Goal: Task Accomplishment & Management: Complete application form

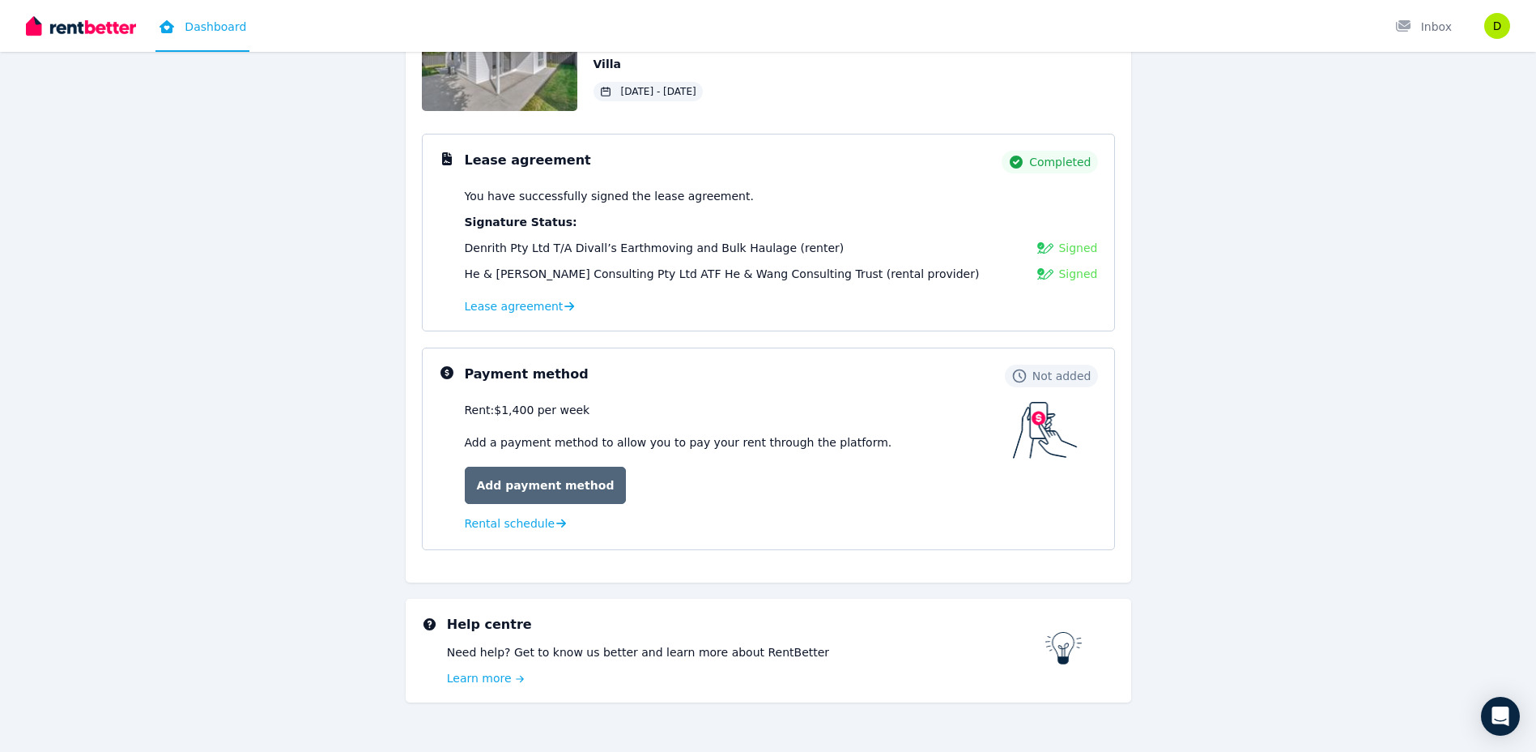
scroll to position [162, 0]
click at [559, 485] on link "Add payment method" at bounding box center [546, 484] width 162 height 37
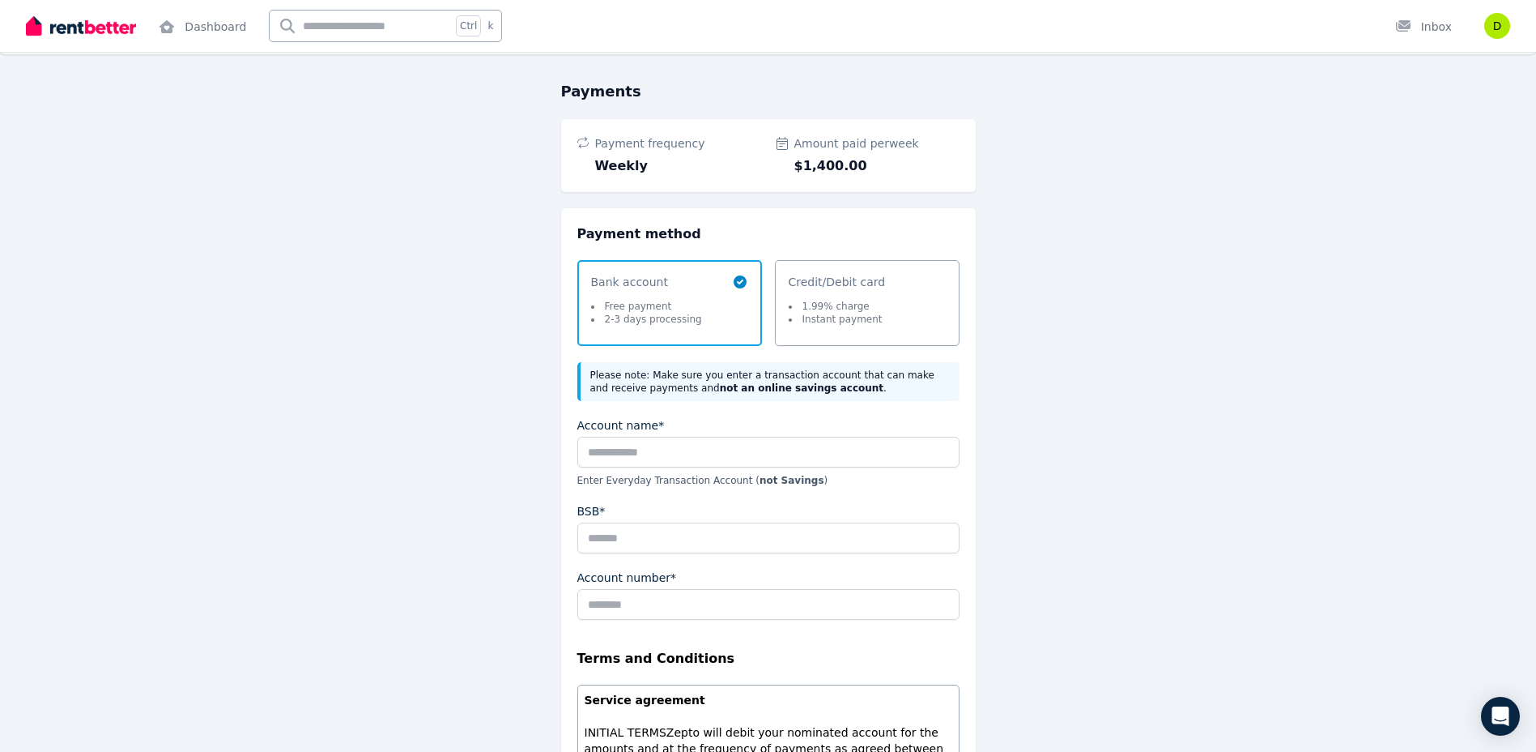
scroll to position [81, 0]
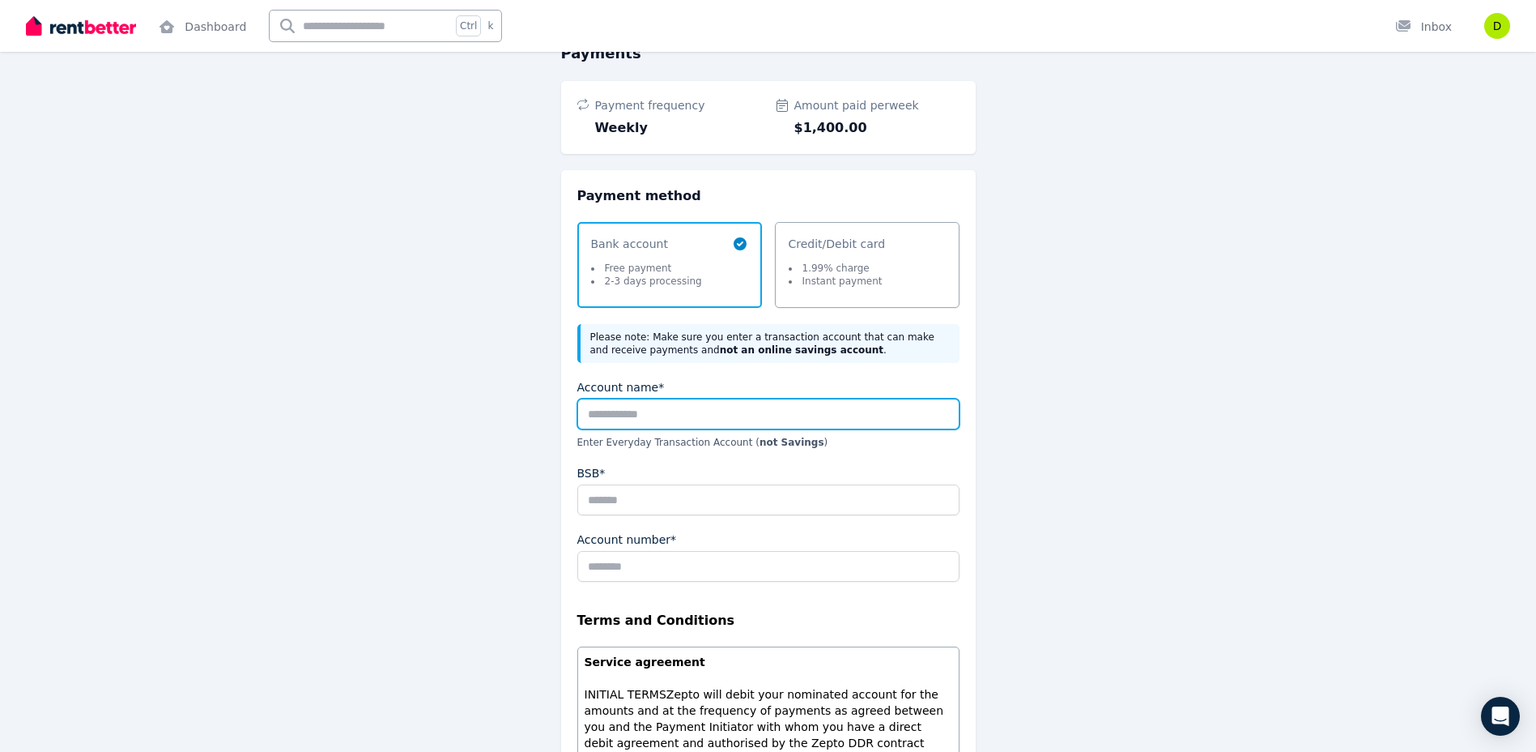
click at [656, 407] on input "Account name*" at bounding box center [768, 413] width 382 height 31
click at [884, 226] on div "Credit/Debit card 1.99% charge Instant payment" at bounding box center [867, 265] width 185 height 86
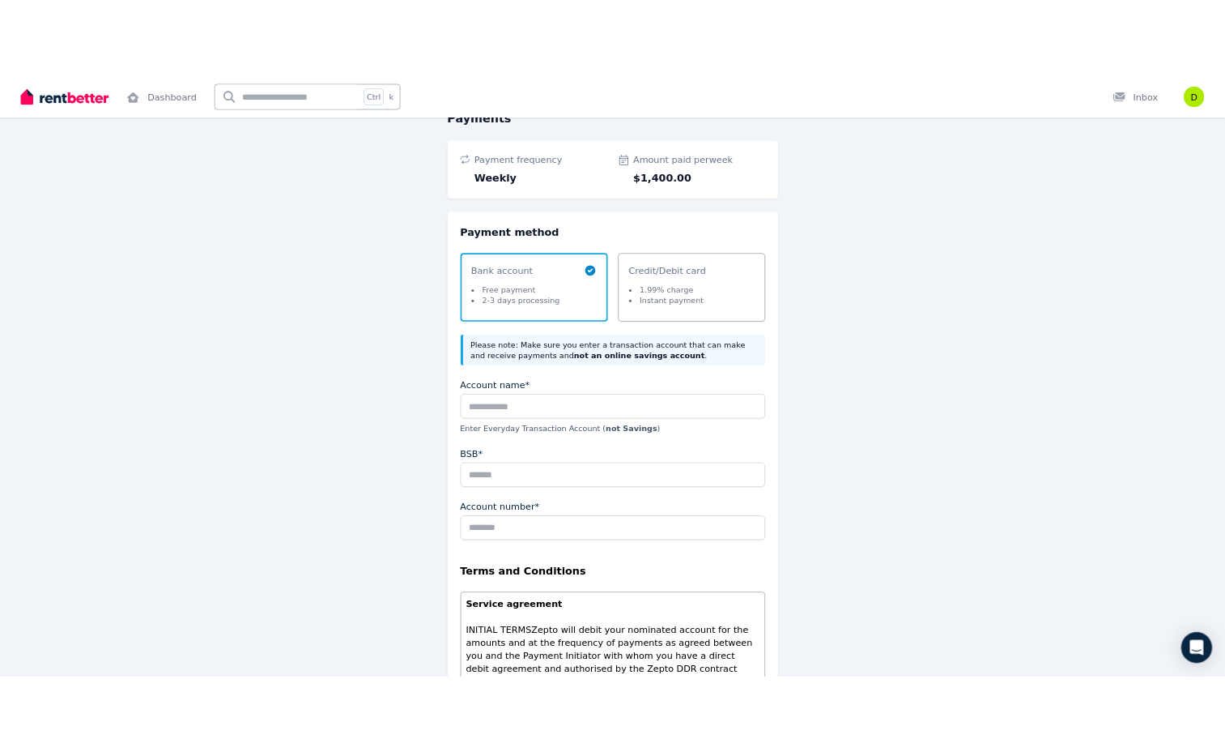
scroll to position [0, 0]
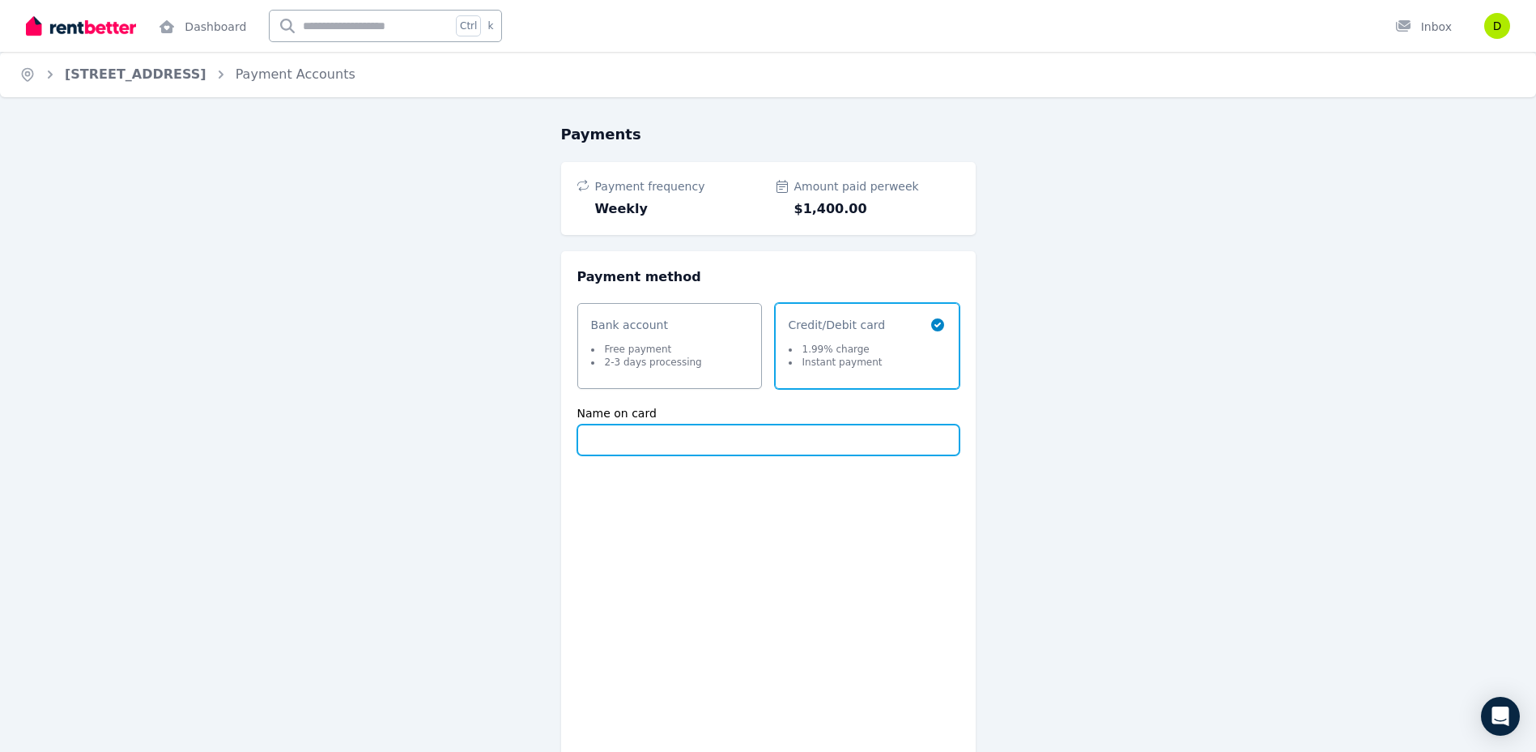
click at [623, 432] on input "Name on card" at bounding box center [768, 439] width 382 height 31
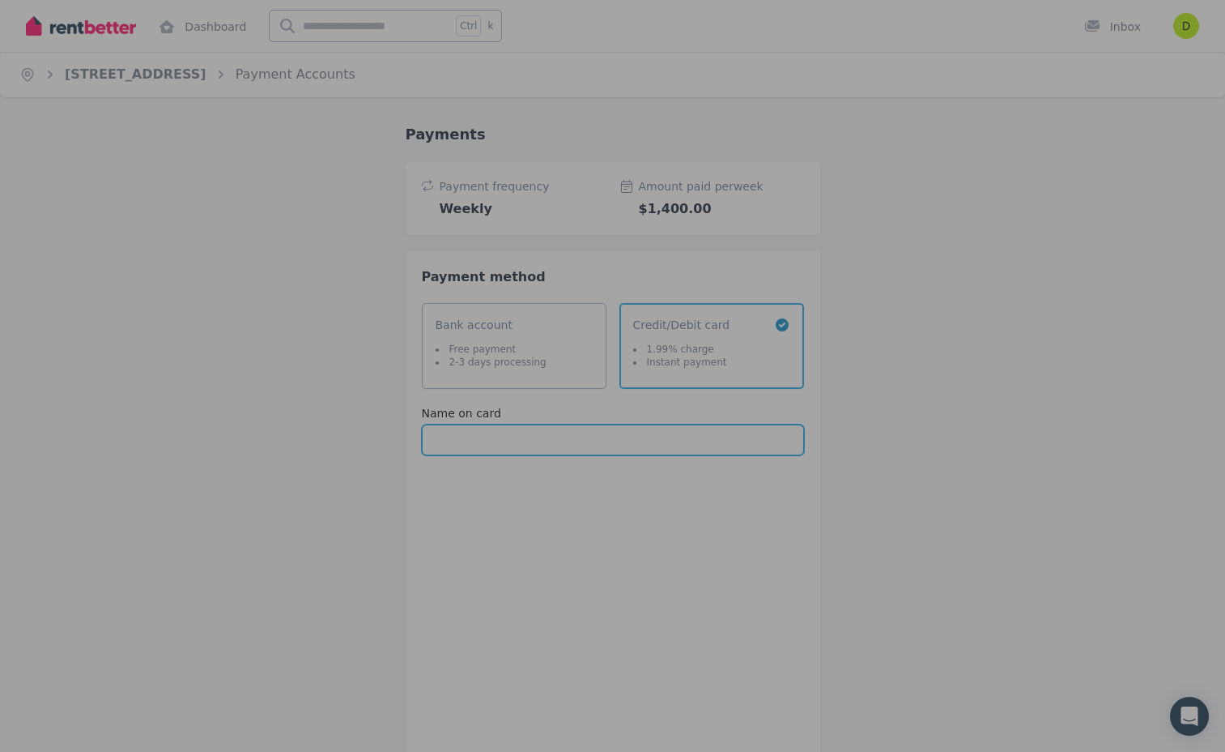
type input "**********"
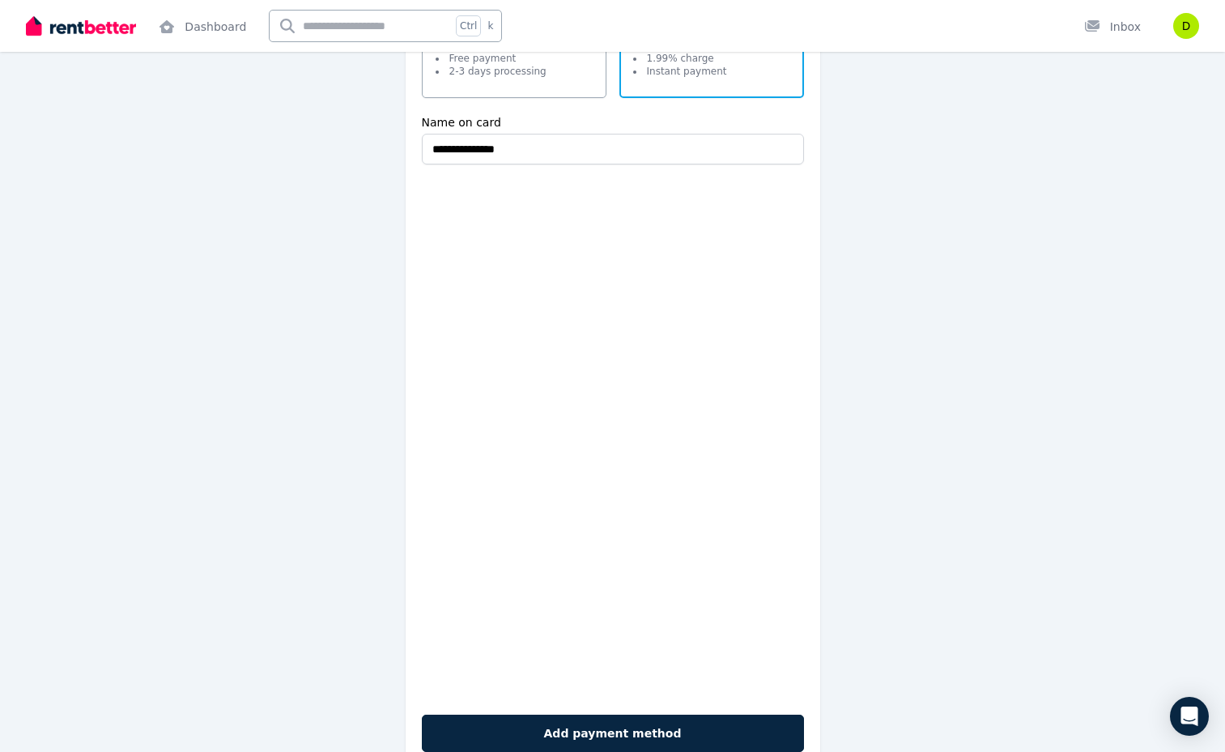
scroll to position [381, 0]
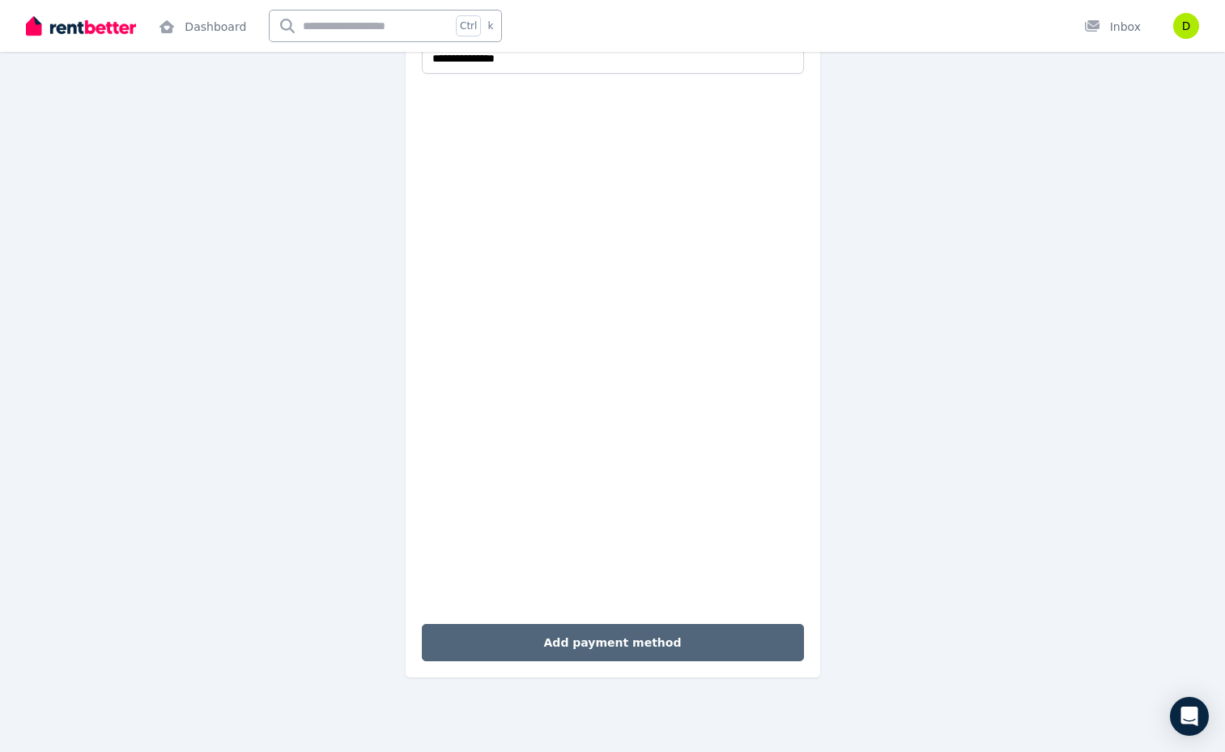
click at [649, 645] on button "Add payment method" at bounding box center [613, 642] width 382 height 37
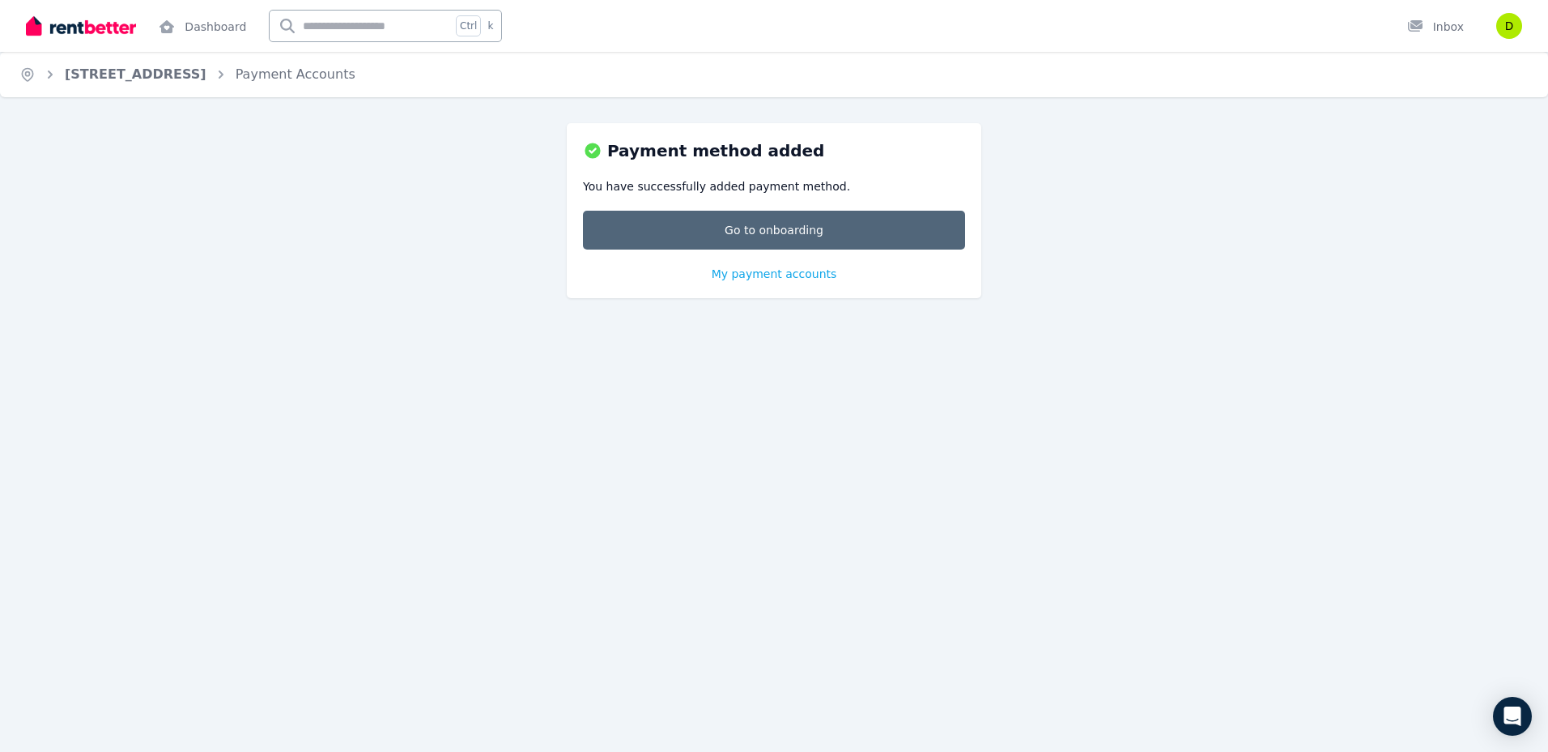
click at [773, 236] on link "Go to onboarding" at bounding box center [774, 230] width 382 height 39
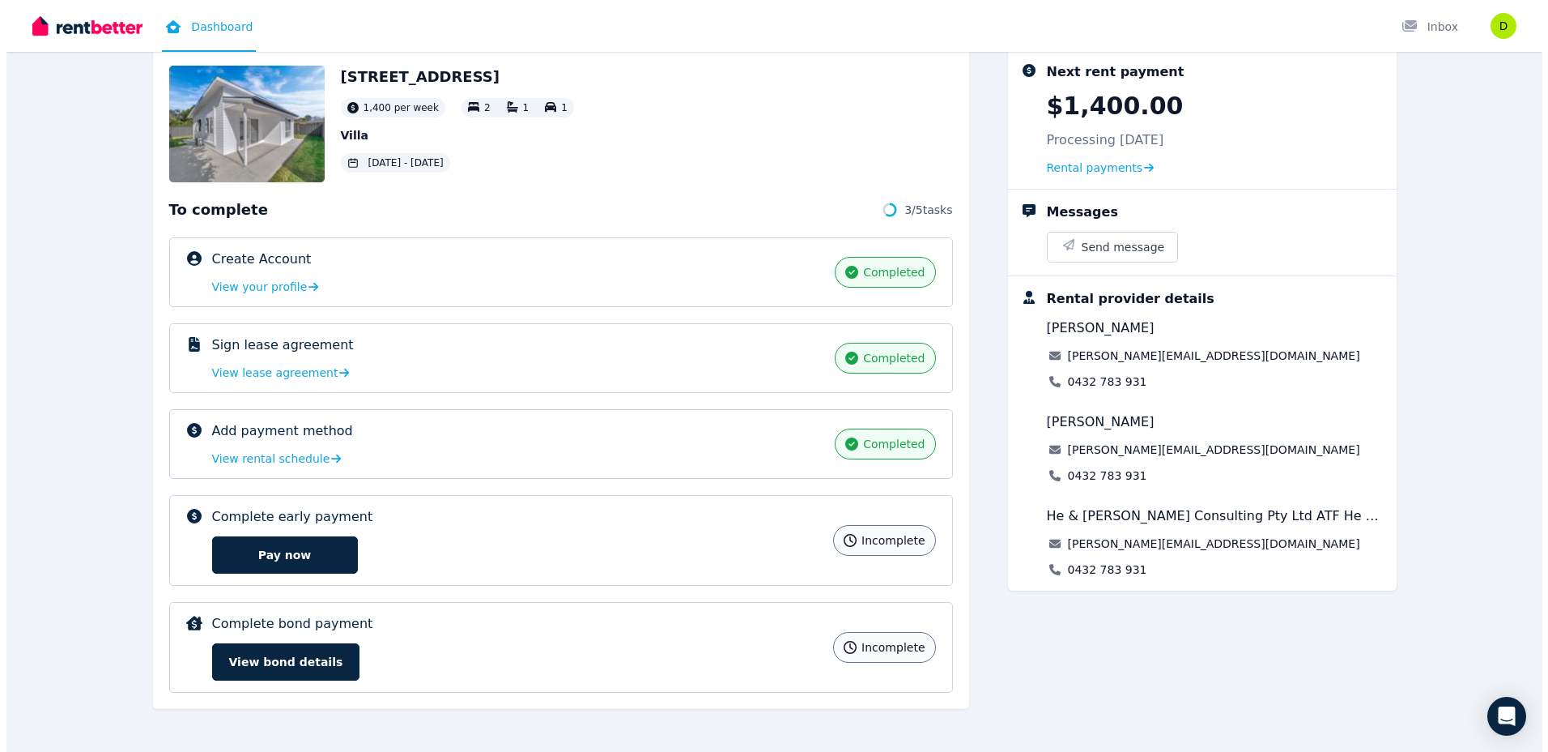
scroll to position [92, 0]
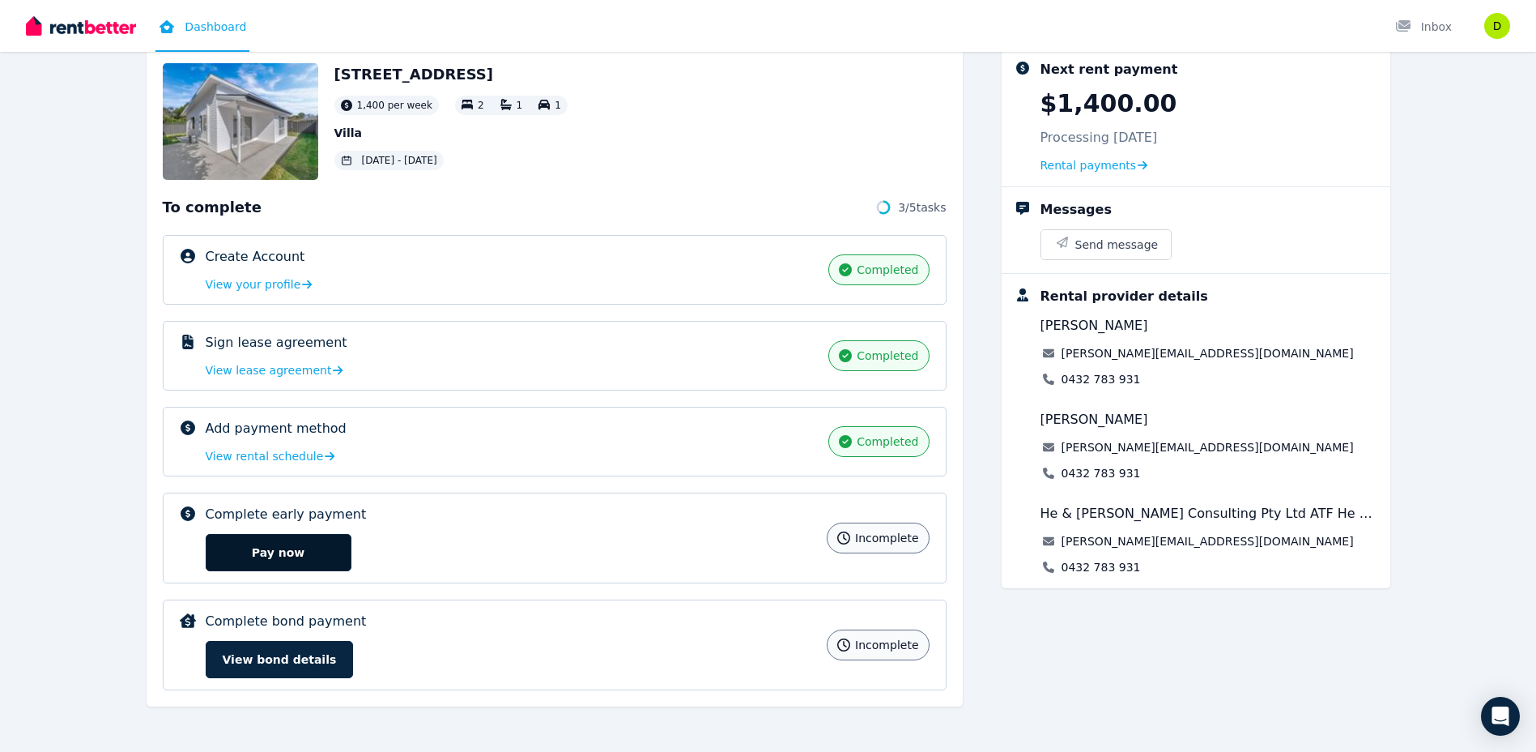
click at [304, 538] on button "Pay now" at bounding box center [279, 552] width 146 height 37
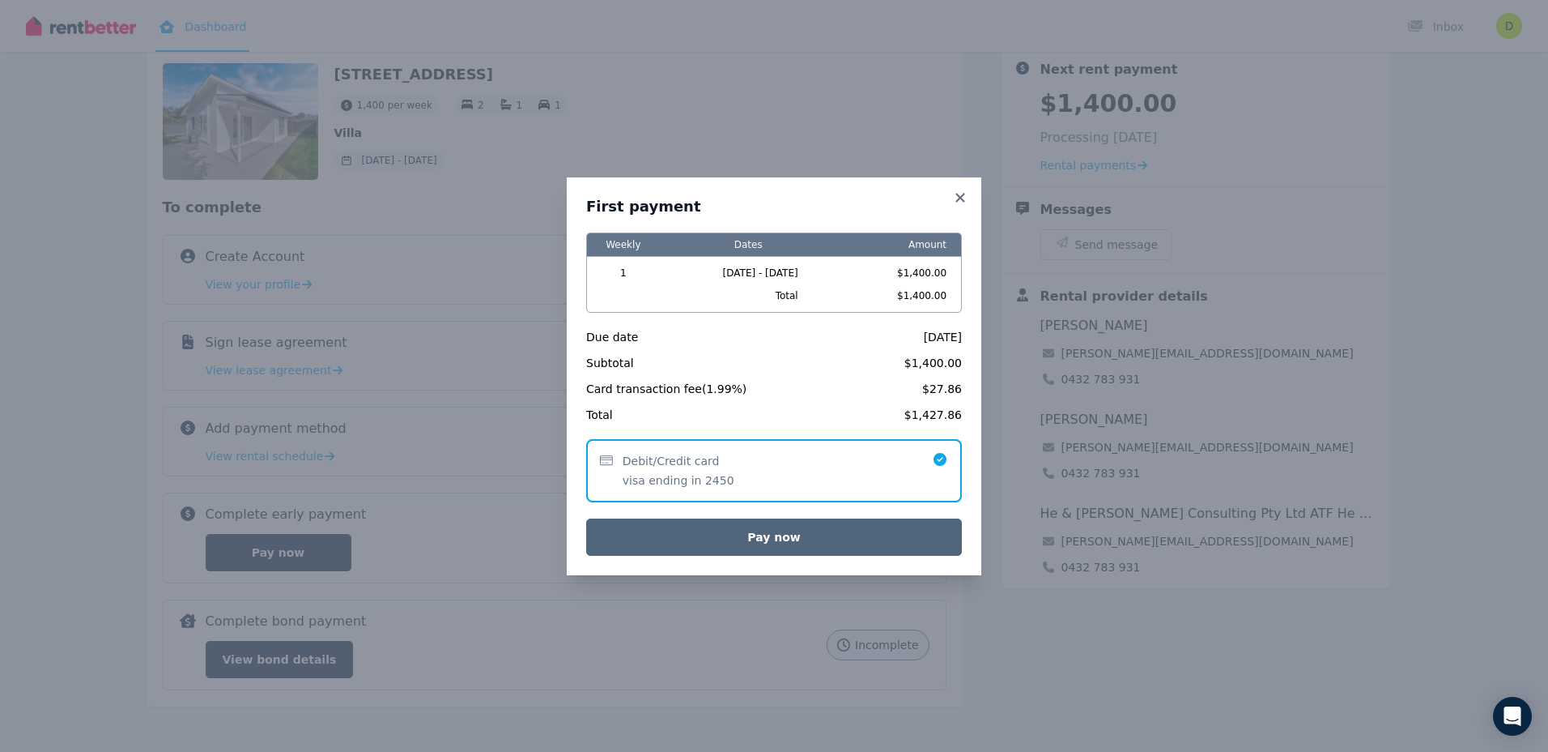
click at [760, 534] on button "Pay now" at bounding box center [774, 536] width 376 height 37
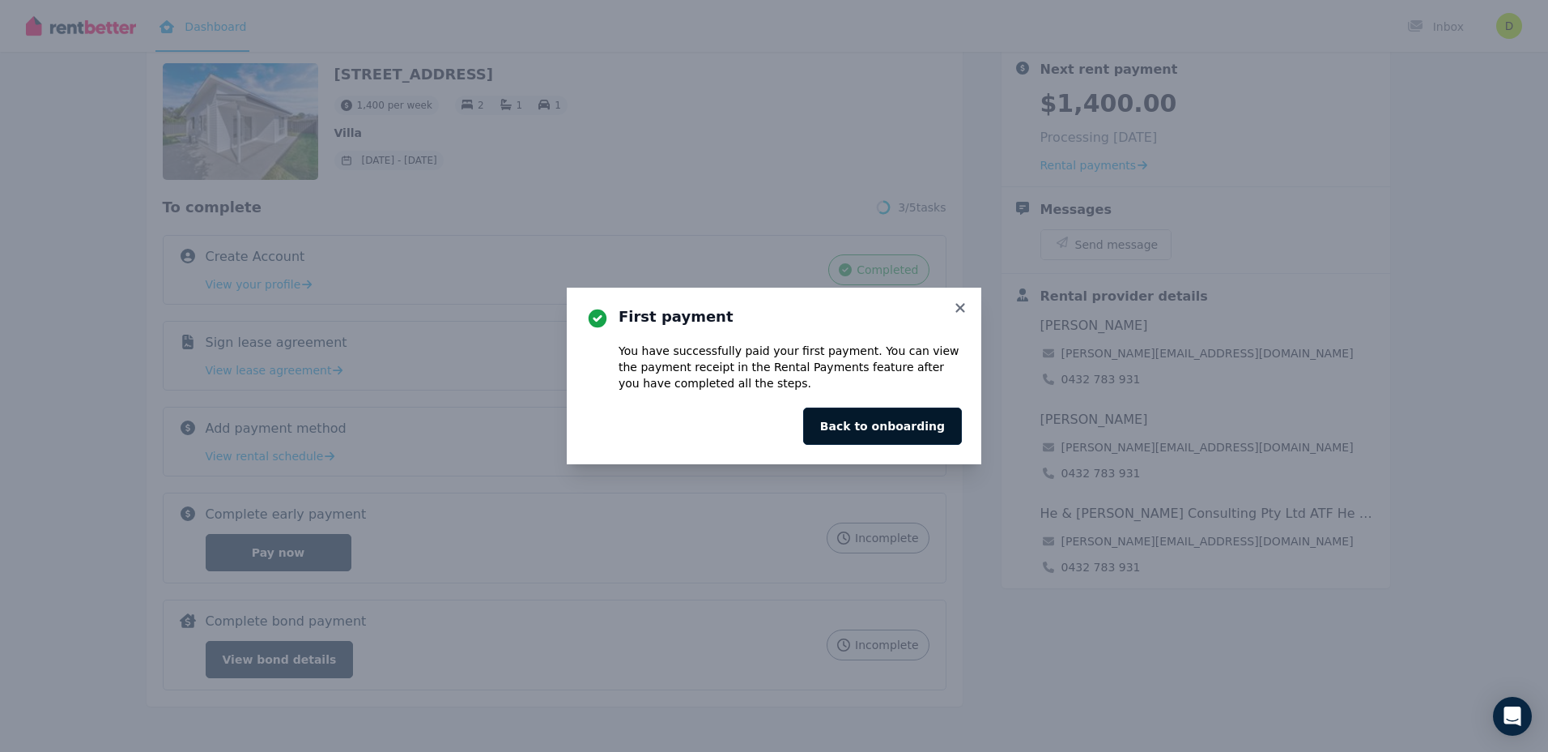
click at [904, 427] on button "Back to onboarding" at bounding box center [882, 425] width 159 height 37
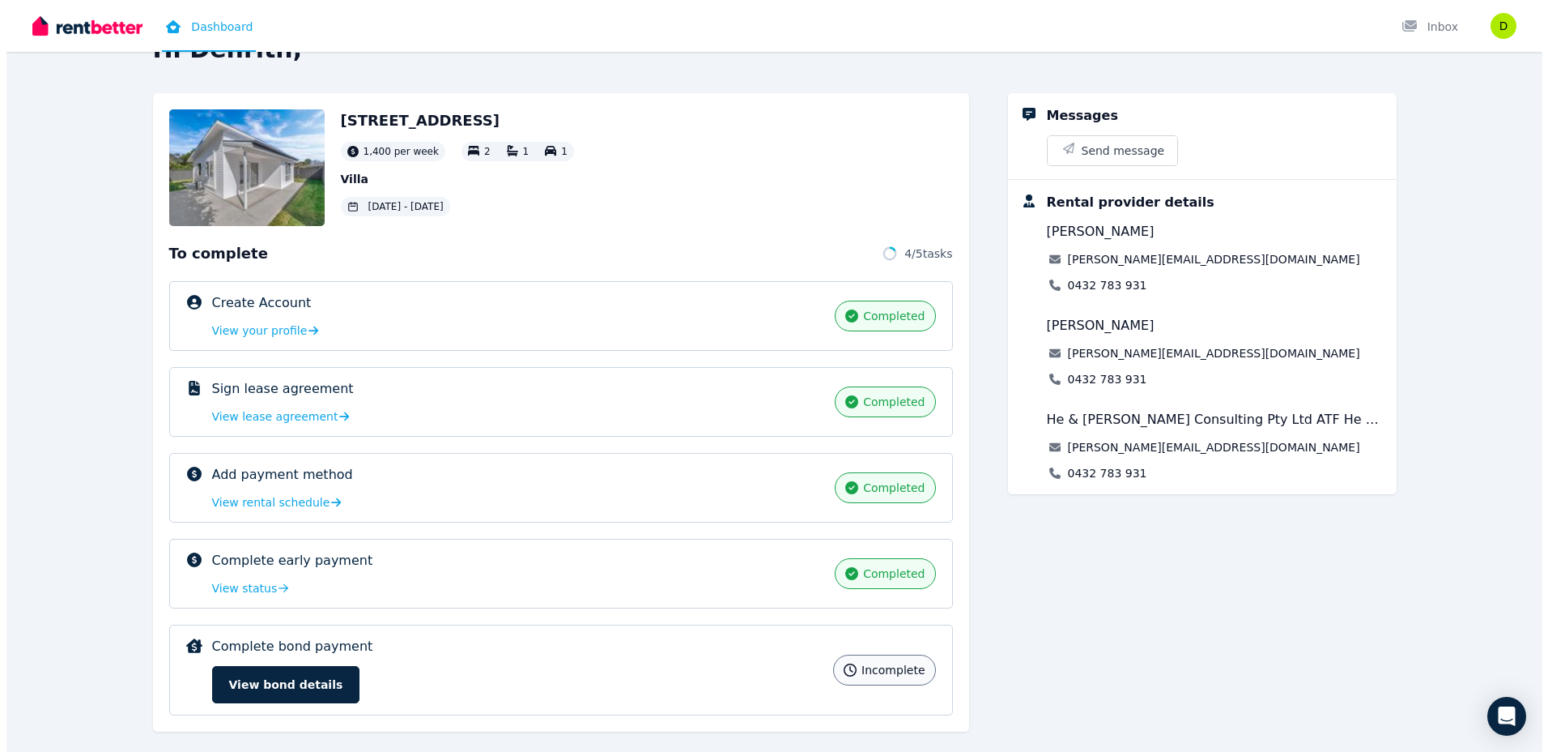
scroll to position [71, 0]
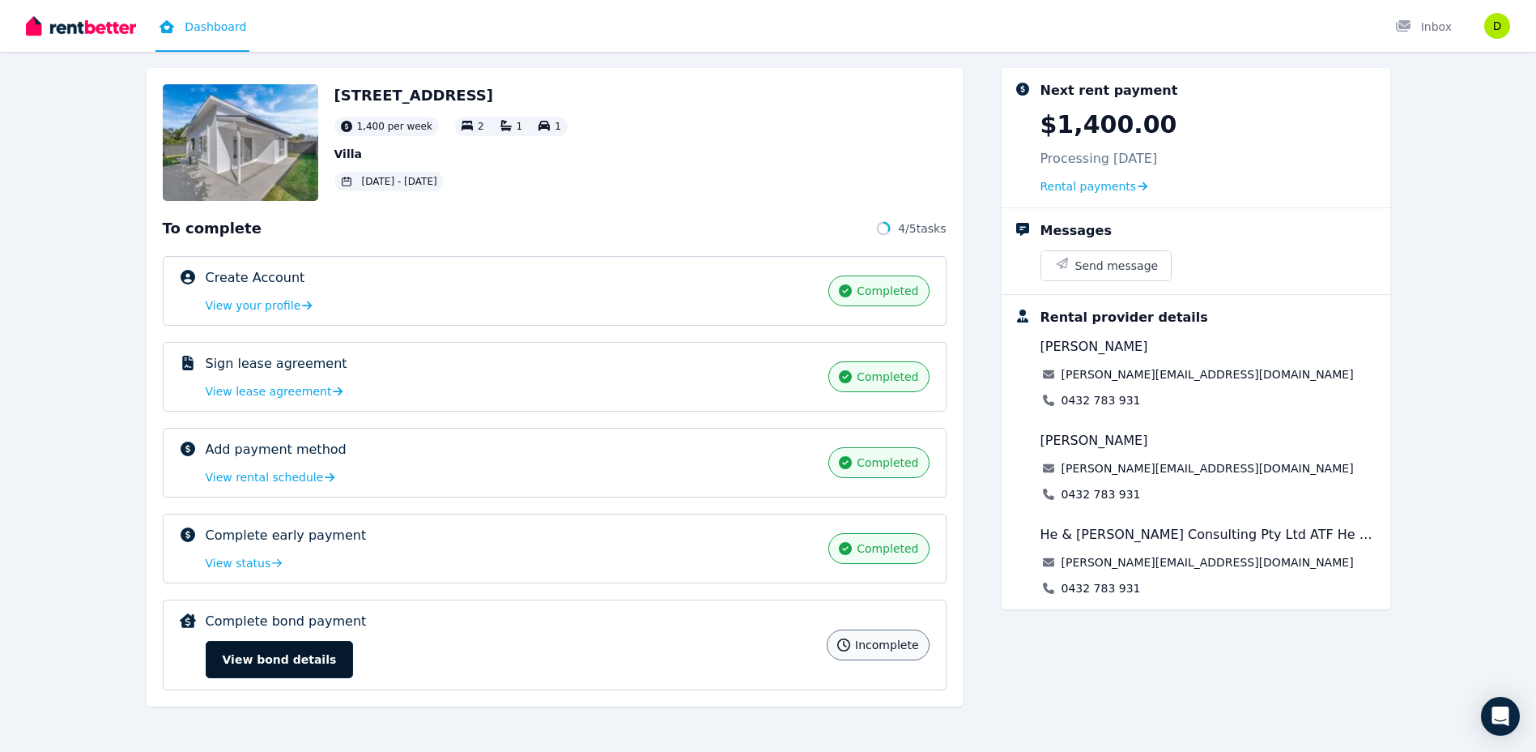
click at [246, 659] on button "View bond details" at bounding box center [280, 659] width 148 height 37
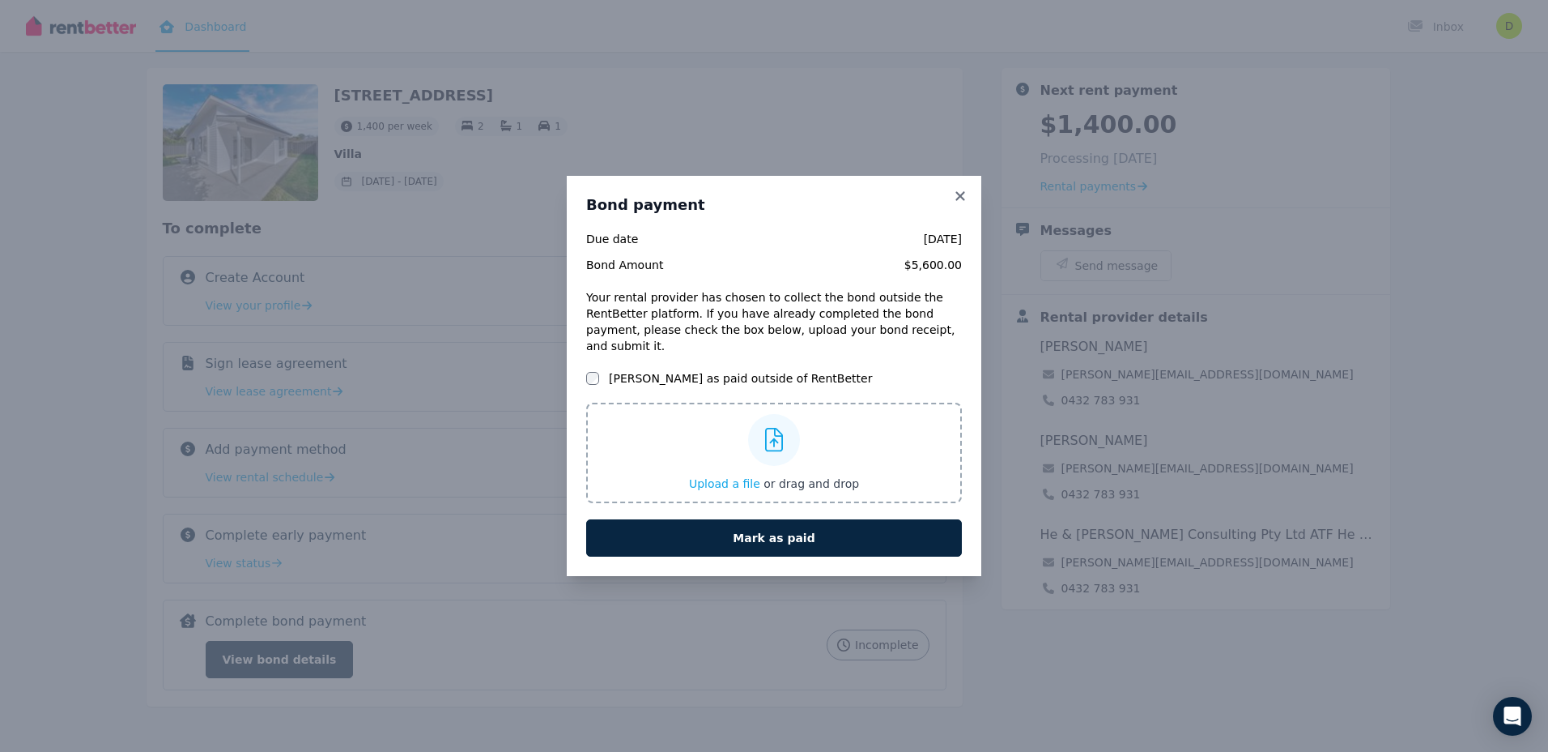
click at [970, 197] on div "Bond payment Due date 14 Aug 2025 Bond Amount $5,600.00 Your rental provider ha…" at bounding box center [774, 376] width 415 height 400
click at [960, 197] on icon at bounding box center [960, 196] width 16 height 15
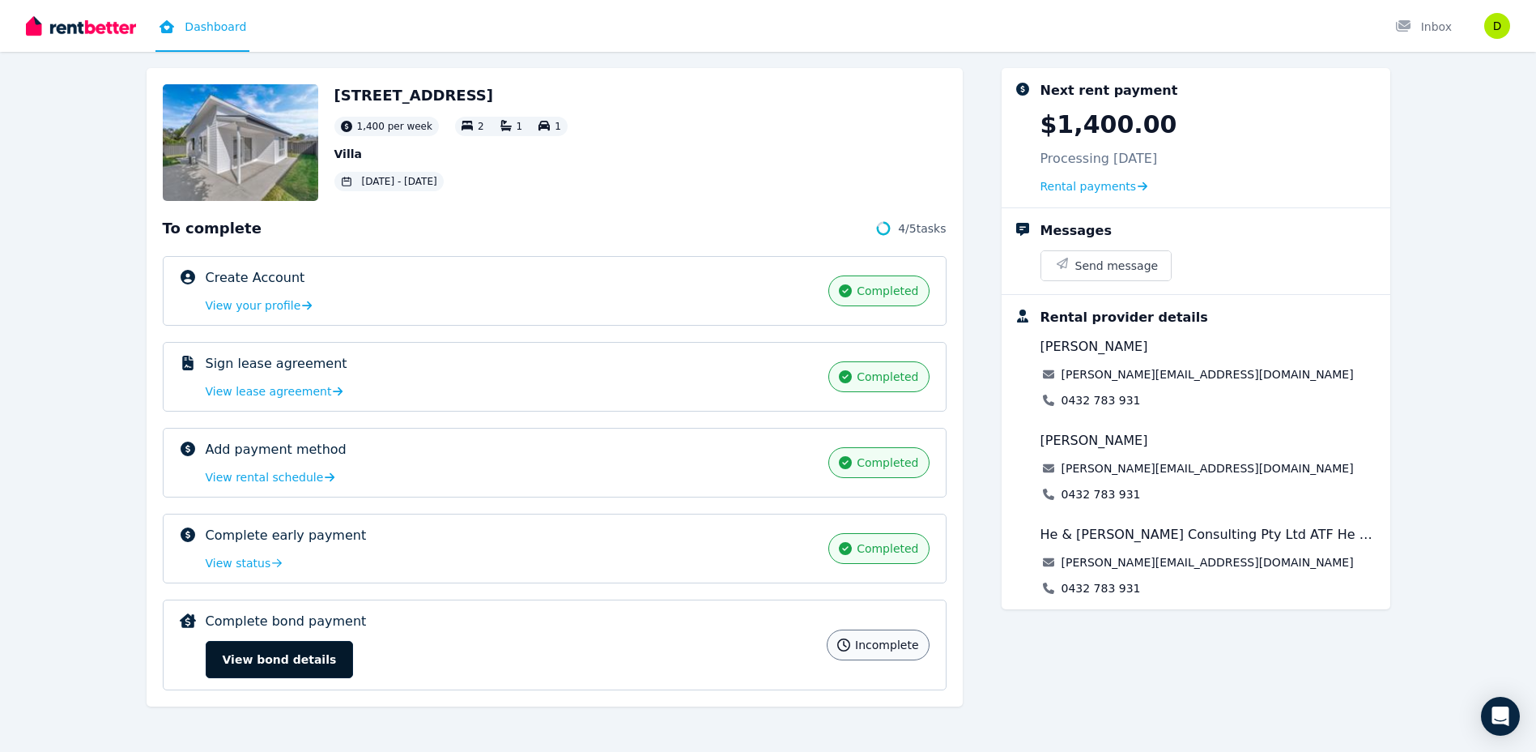
click at [317, 666] on button "View bond details" at bounding box center [280, 659] width 148 height 37
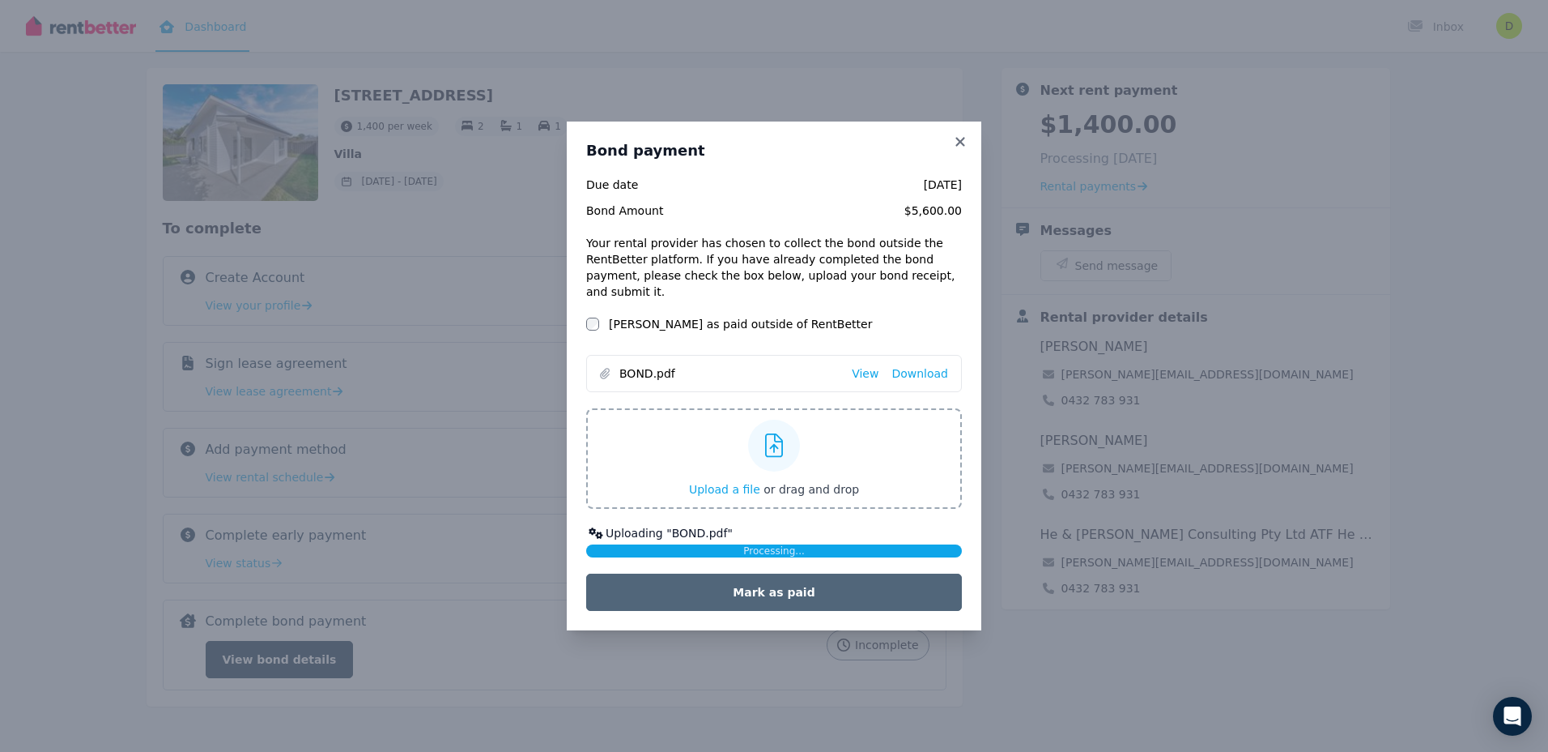
click at [791, 581] on button "Mark as paid" at bounding box center [774, 591] width 376 height 37
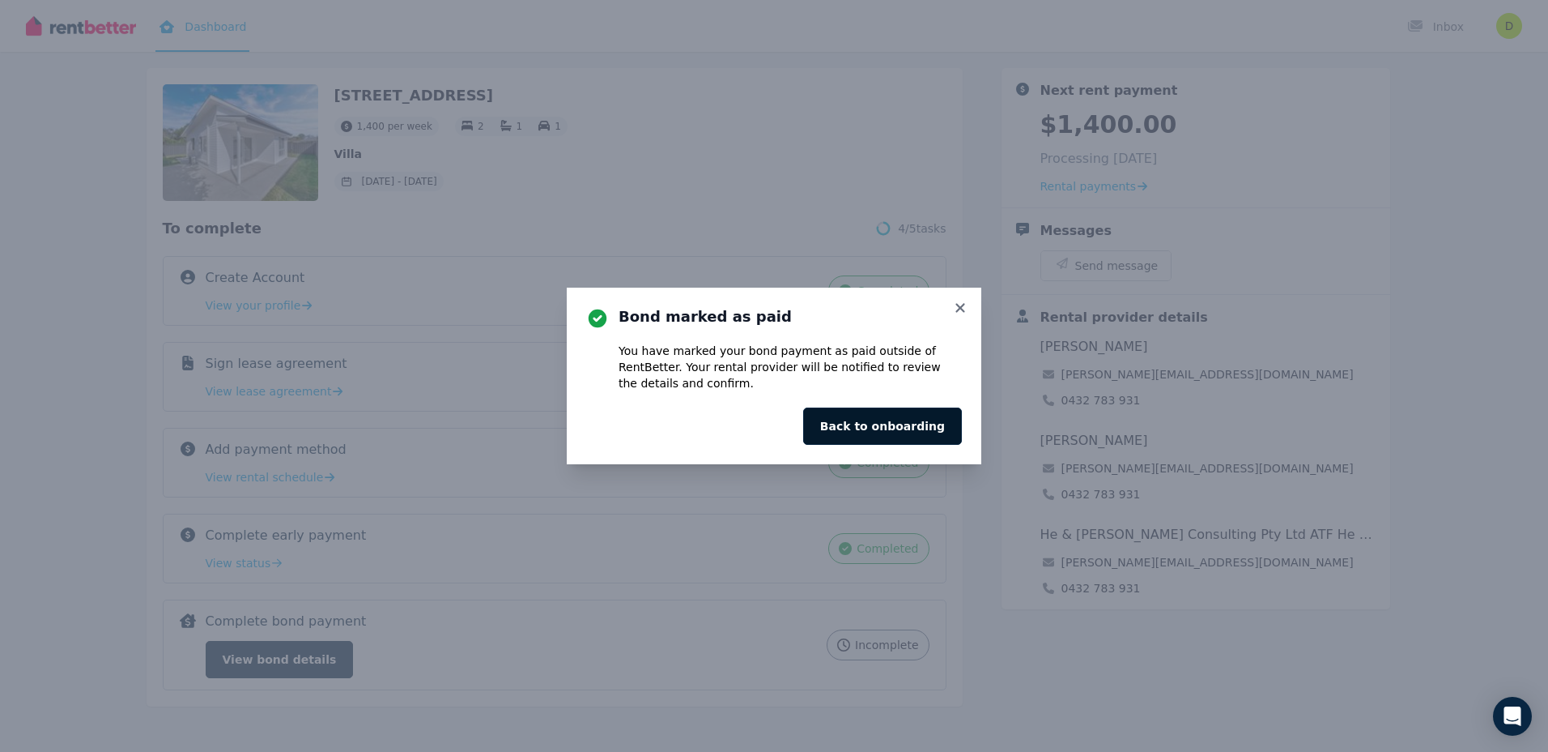
click at [908, 433] on button "Back to onboarding" at bounding box center [882, 425] width 159 height 37
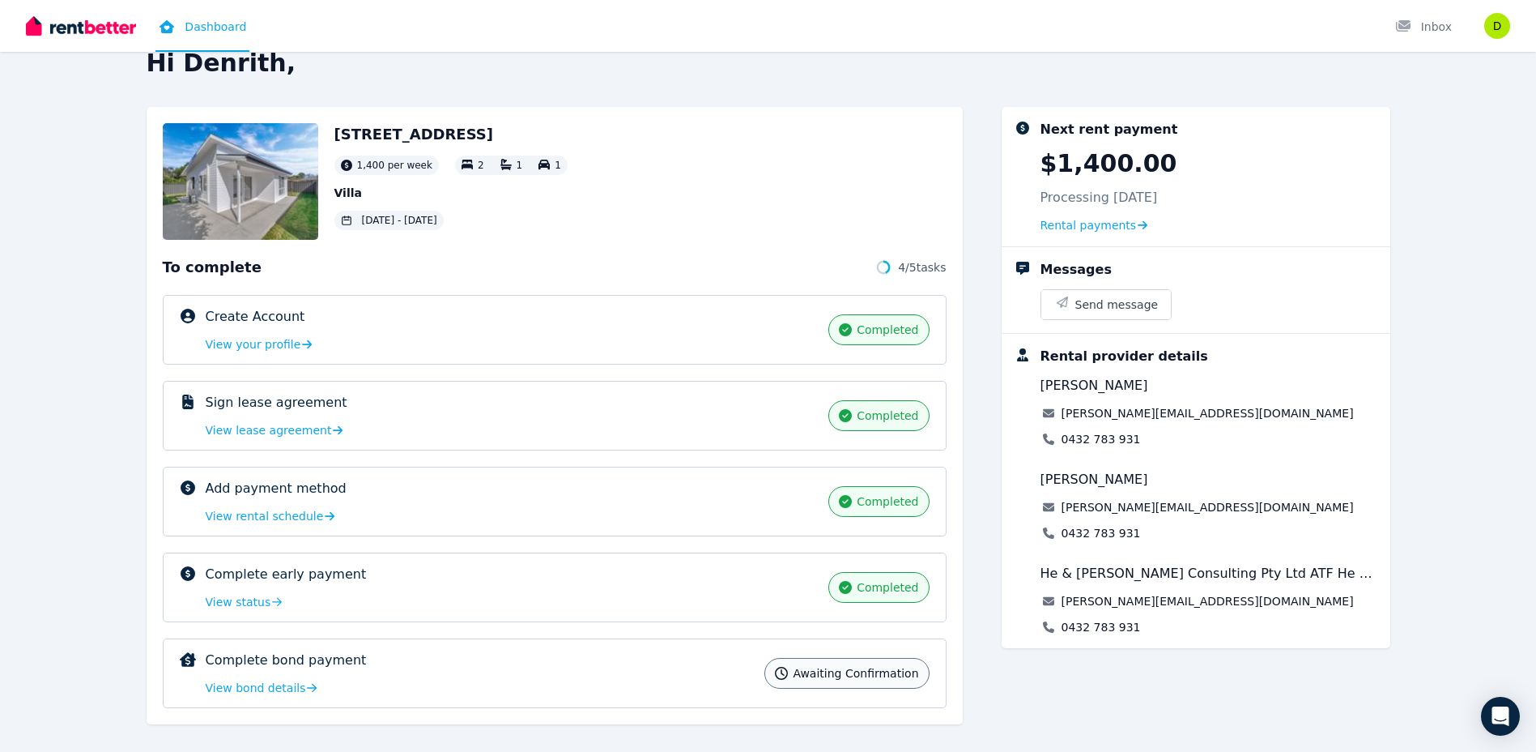
scroll to position [50, 0]
